Goal: Task Accomplishment & Management: Manage account settings

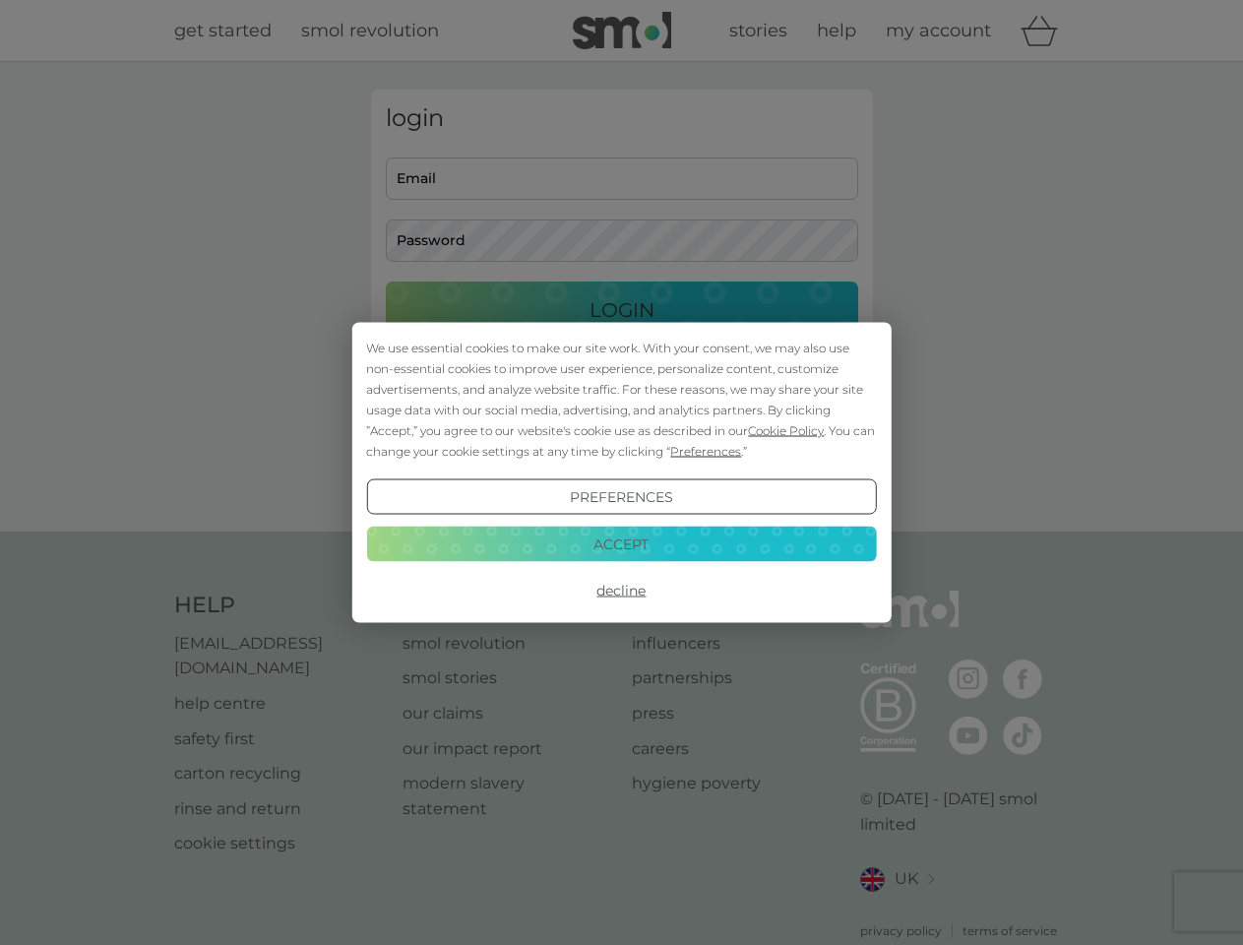
click at [786, 430] on span "Cookie Policy" at bounding box center [786, 430] width 76 height 15
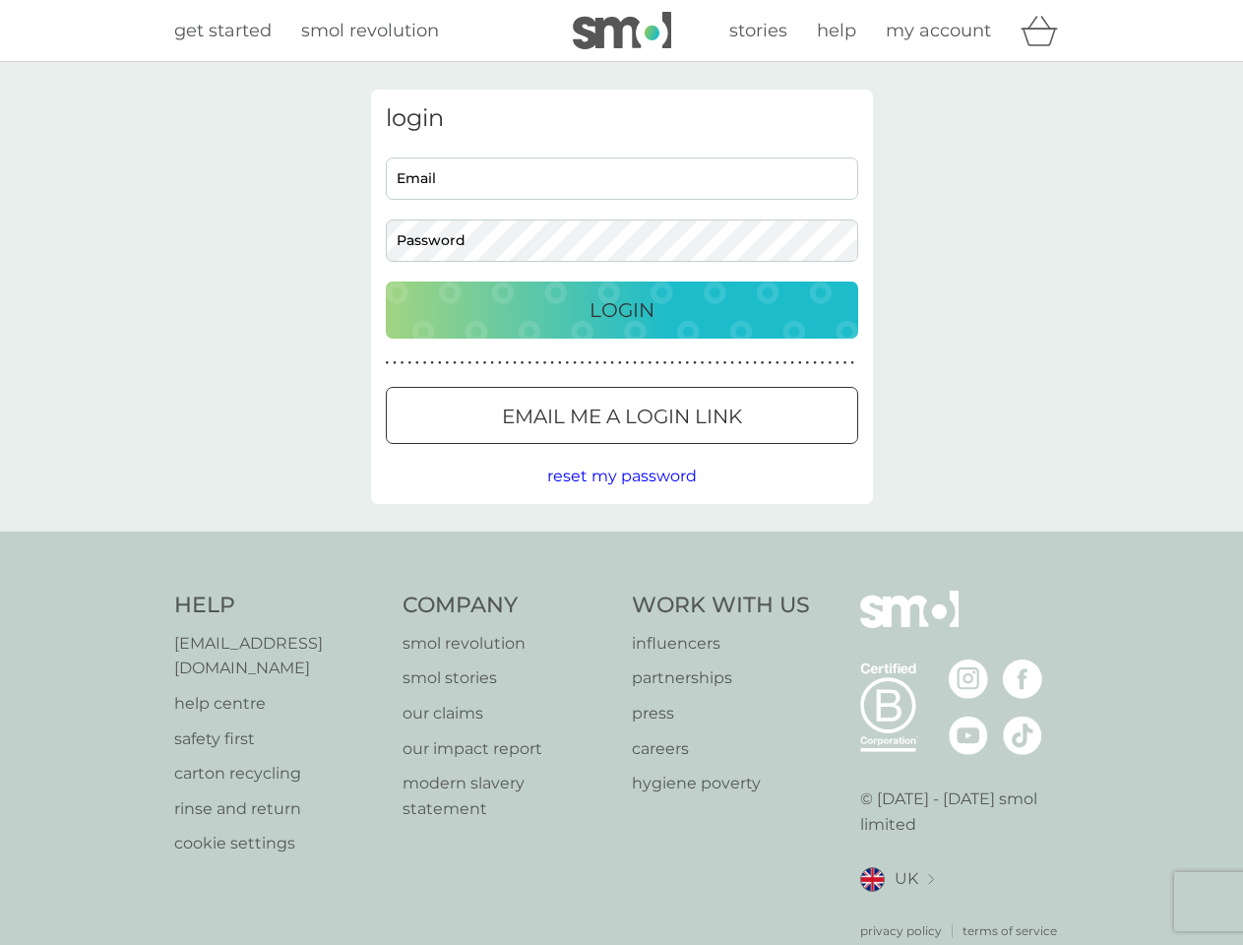
click at [704, 451] on div "login Email Password Login ● ● ● ● ● ● ● ● ● ● ● ● ● ● ● ● ● ● ● ● ● ● ● ● ● ● …" at bounding box center [622, 297] width 502 height 414
click at [621, 497] on div "login Email Password Login ● ● ● ● ● ● ● ● ● ● ● ● ● ● ● ● ● ● ● ● ● ● ● ● ● ● …" at bounding box center [622, 297] width 502 height 414
click at [621, 590] on div "Help [EMAIL_ADDRESS][DOMAIN_NAME] help centre safety first carton recycling rin…" at bounding box center [621, 764] width 895 height 349
click at [621, 543] on div "Help [EMAIL_ADDRESS][DOMAIN_NAME] help centre safety first carton recycling rin…" at bounding box center [621, 764] width 1243 height 467
